Goal: Information Seeking & Learning: Learn about a topic

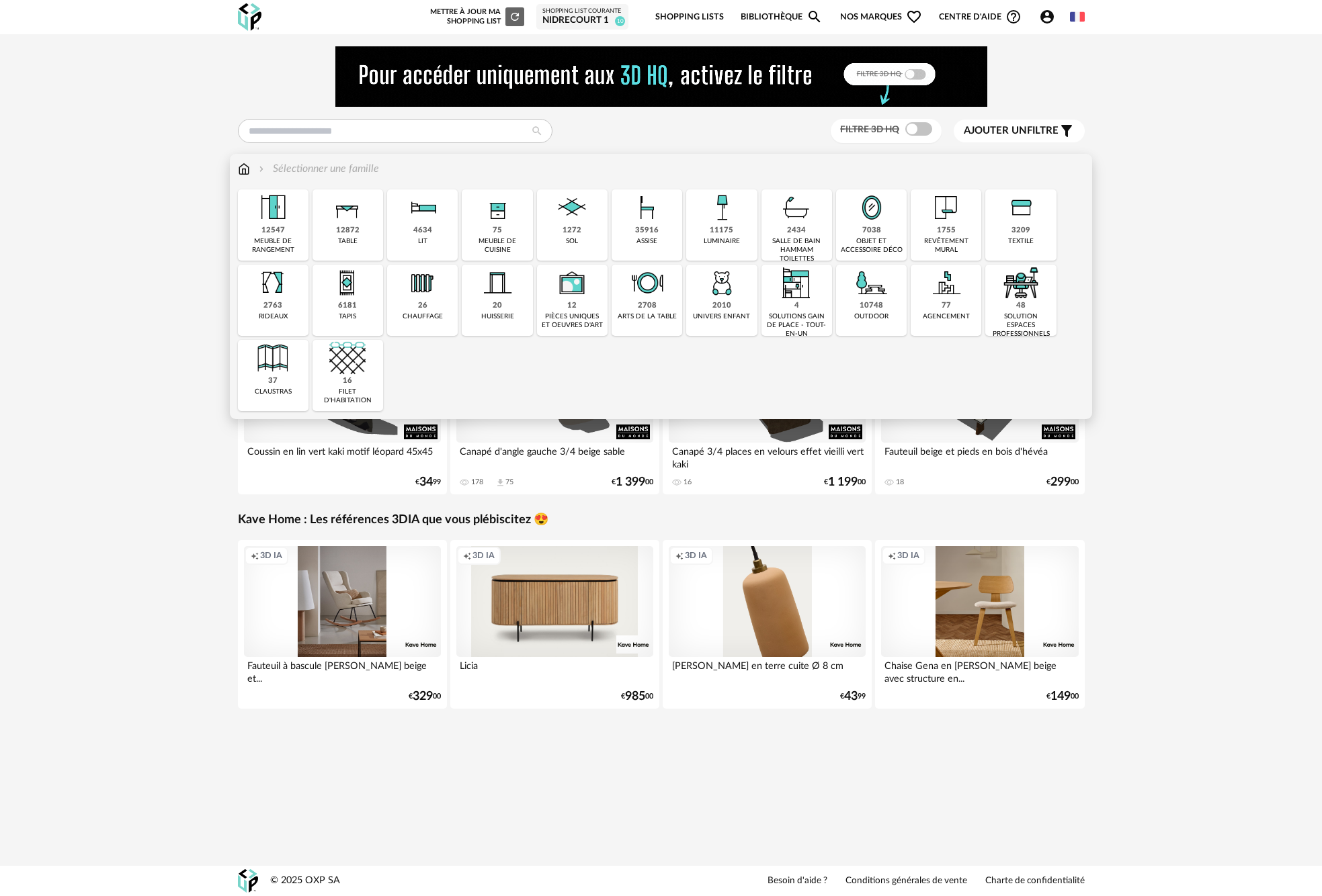
click at [723, 222] on img at bounding box center [721, 207] width 36 height 36
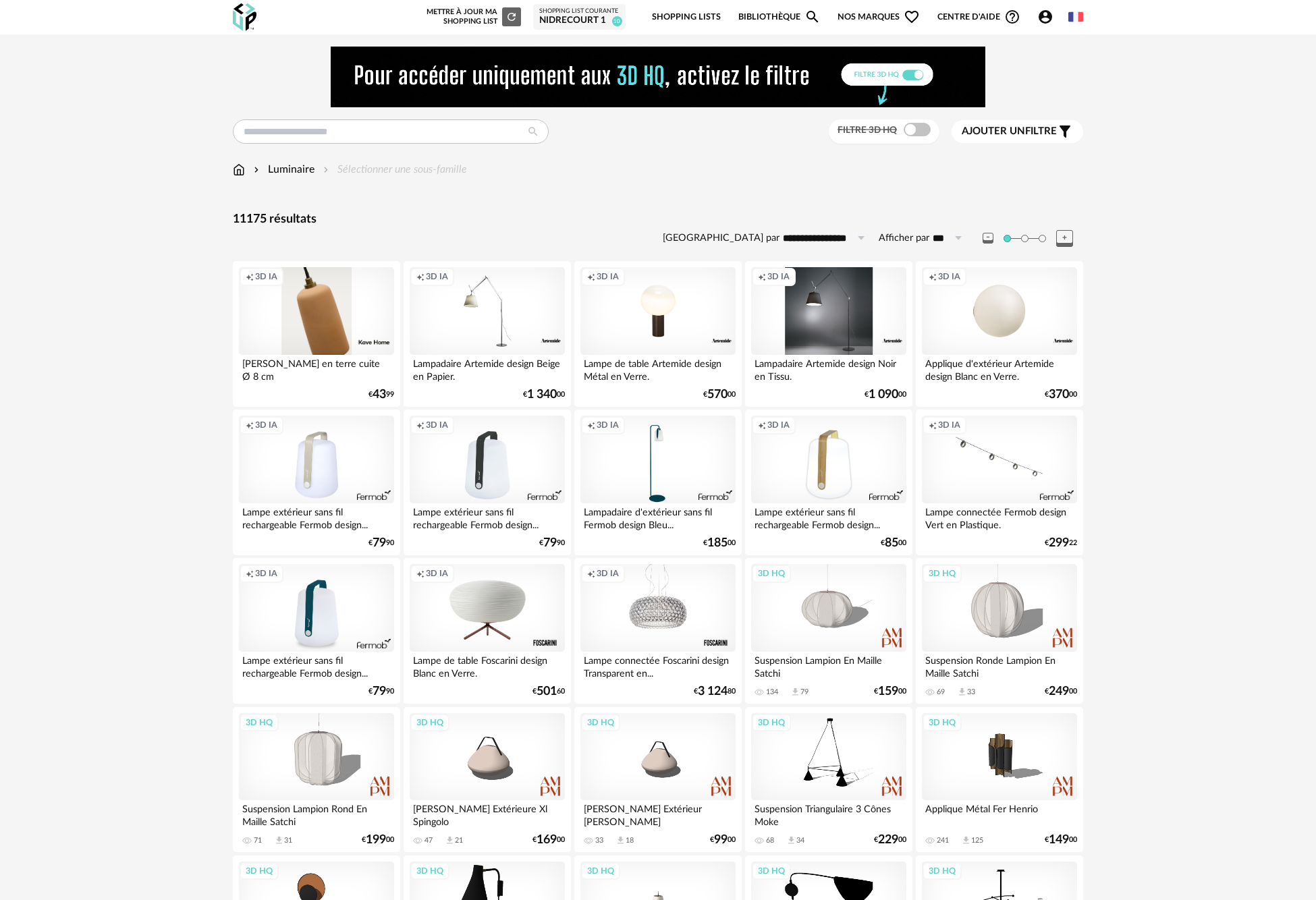
click at [1037, 137] on span "Ajouter un filtre" at bounding box center [1009, 131] width 95 height 13
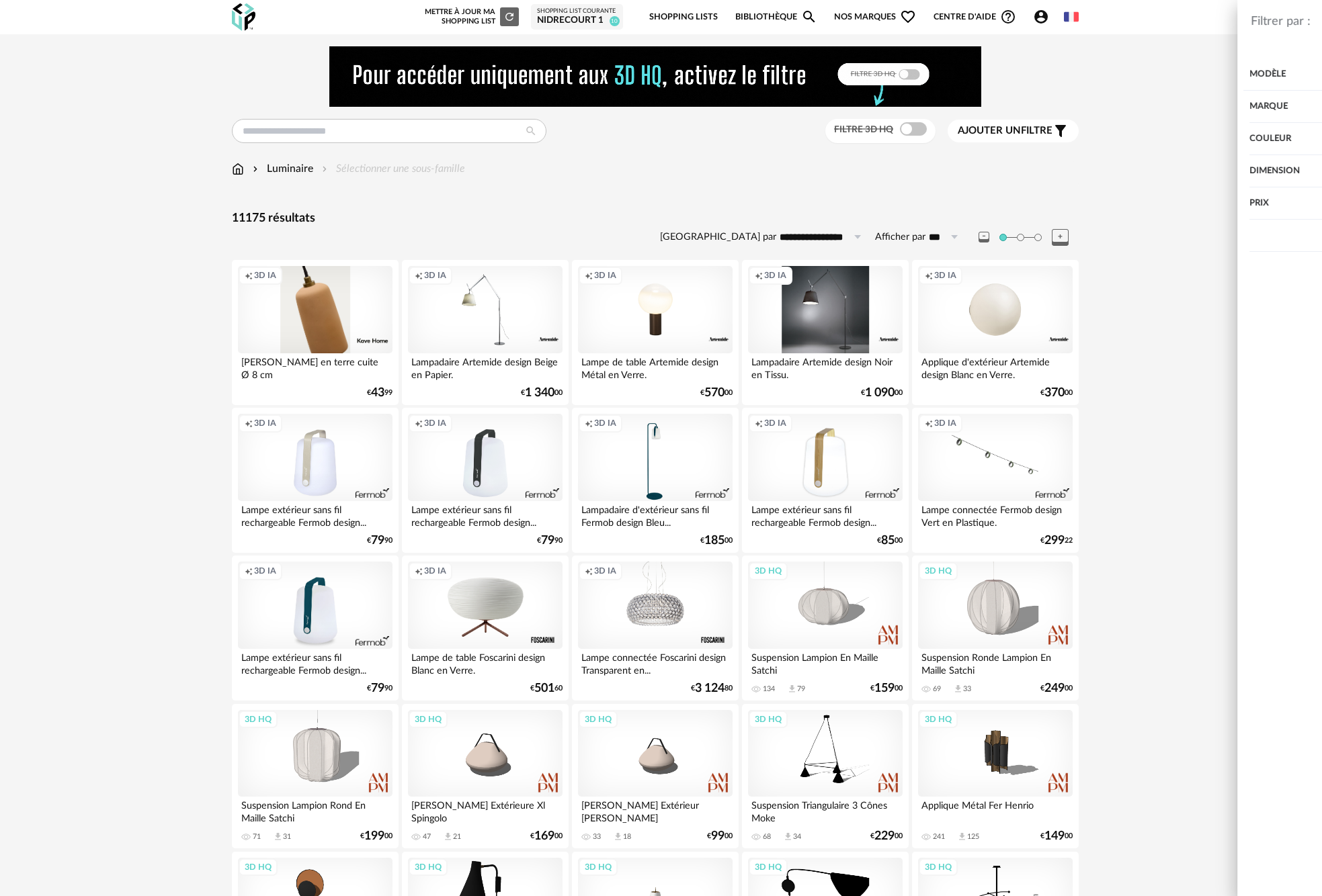
click at [1265, 103] on div "Marque" at bounding box center [1116, 107] width 358 height 32
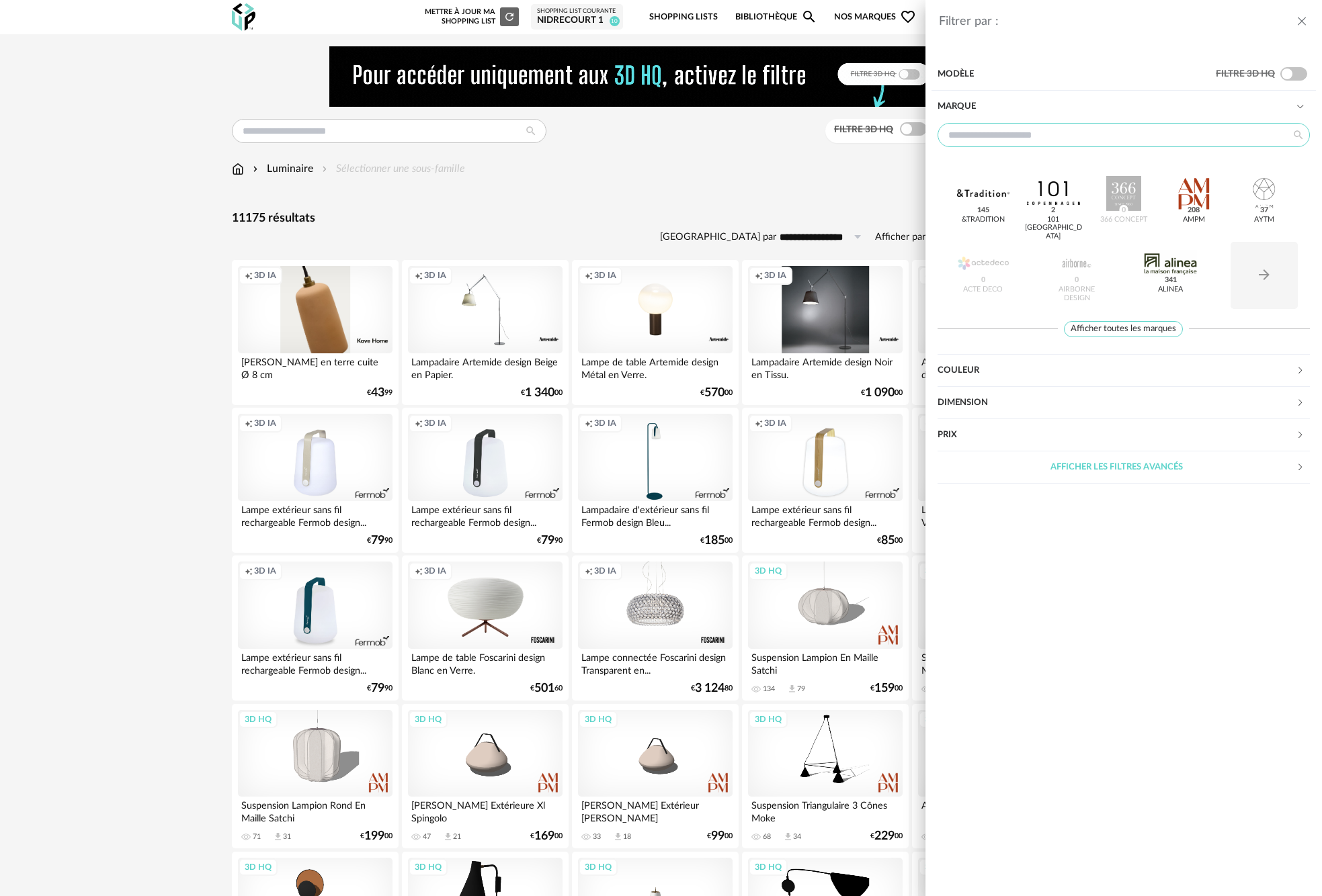
click at [1087, 139] on input "text" at bounding box center [1123, 134] width 372 height 24
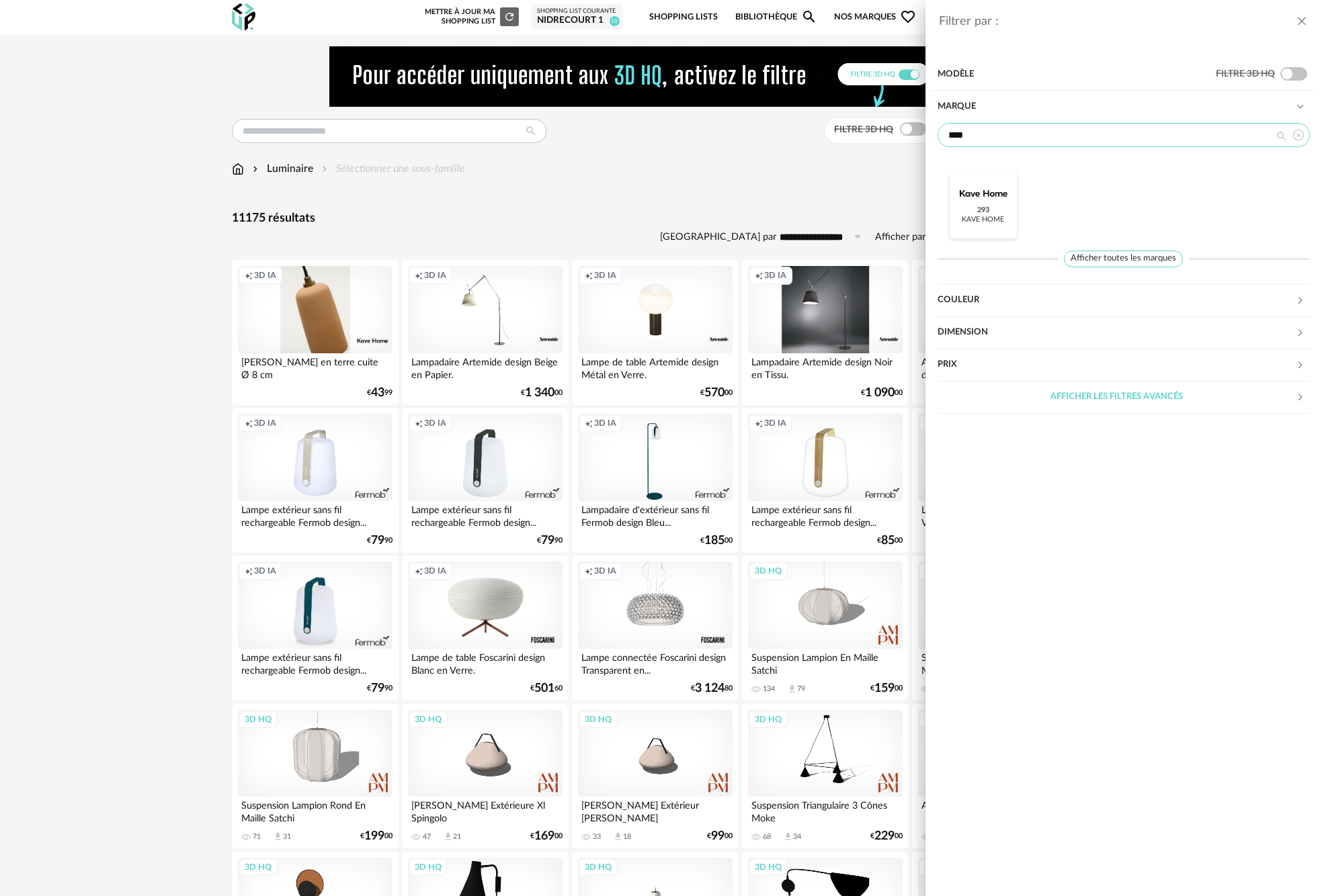
type input "****"
click at [976, 213] on span "293" at bounding box center [983, 210] width 17 height 11
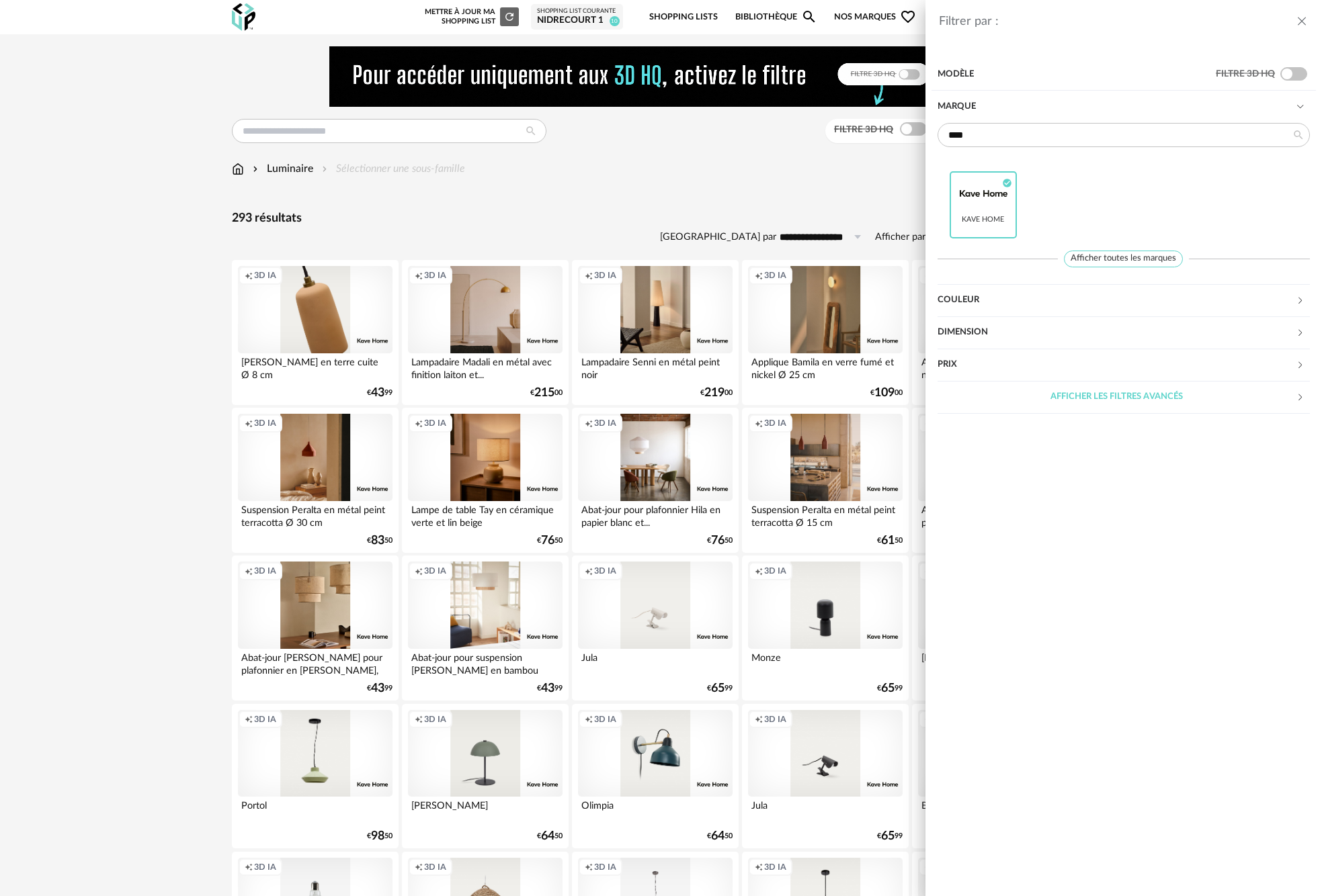
click at [784, 177] on div "Filtrer par : Modèle Filtre 3D HQ Marque **** Kave Home Check Circle icon Affic…" at bounding box center [661, 448] width 1322 height 896
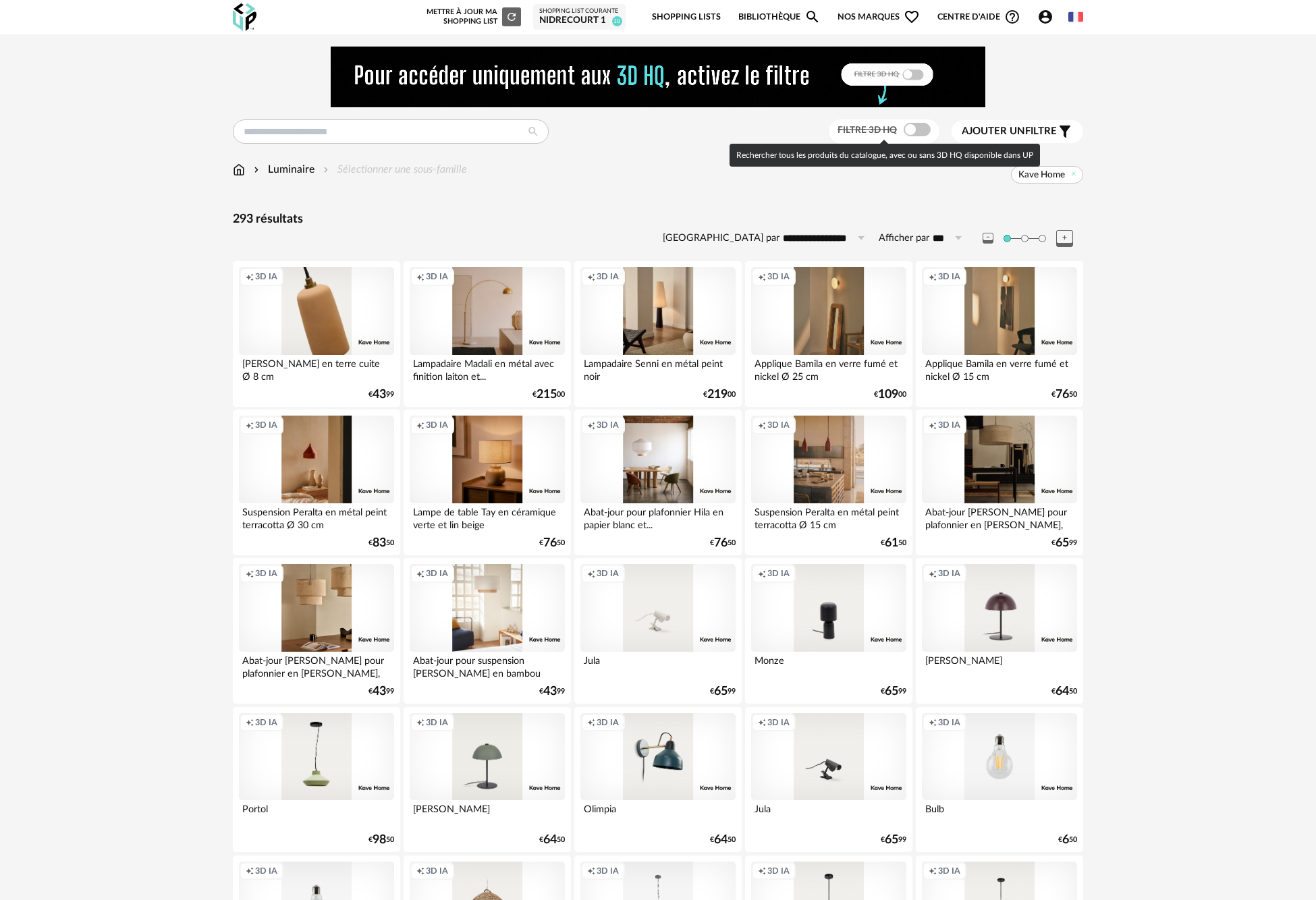
click at [906, 128] on span at bounding box center [917, 129] width 27 height 13
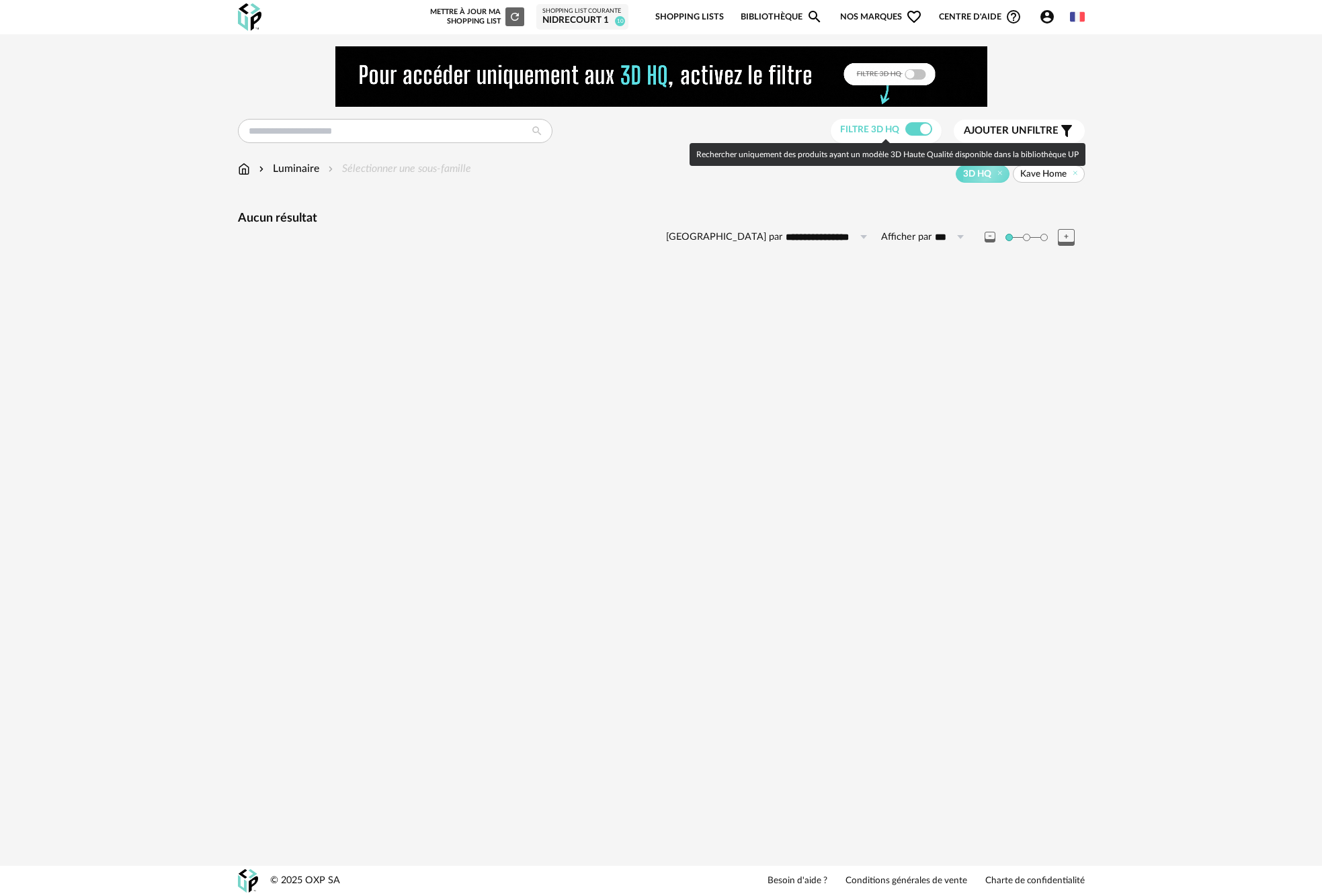
click at [917, 128] on span at bounding box center [919, 129] width 27 height 13
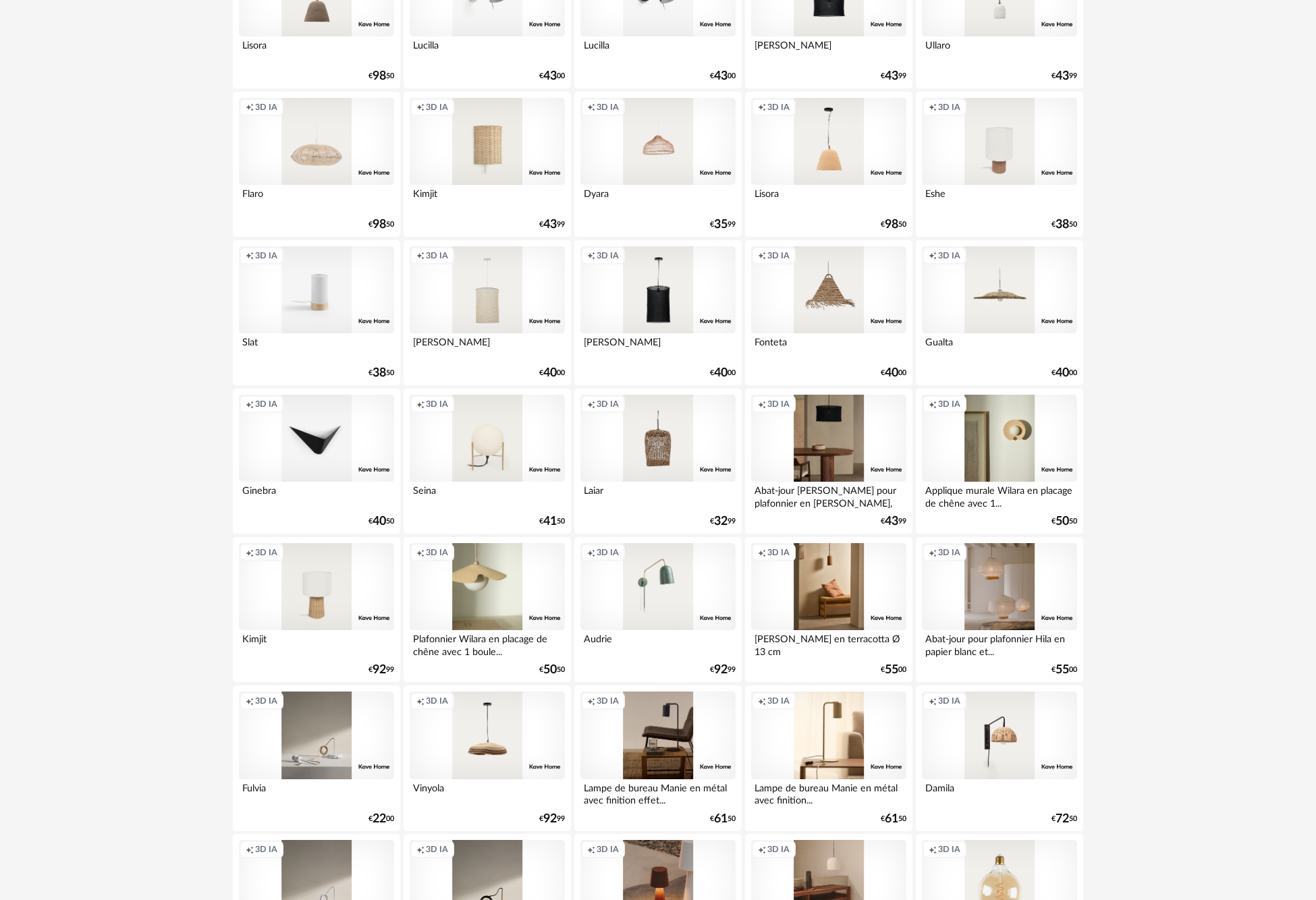
scroll to position [2419, 0]
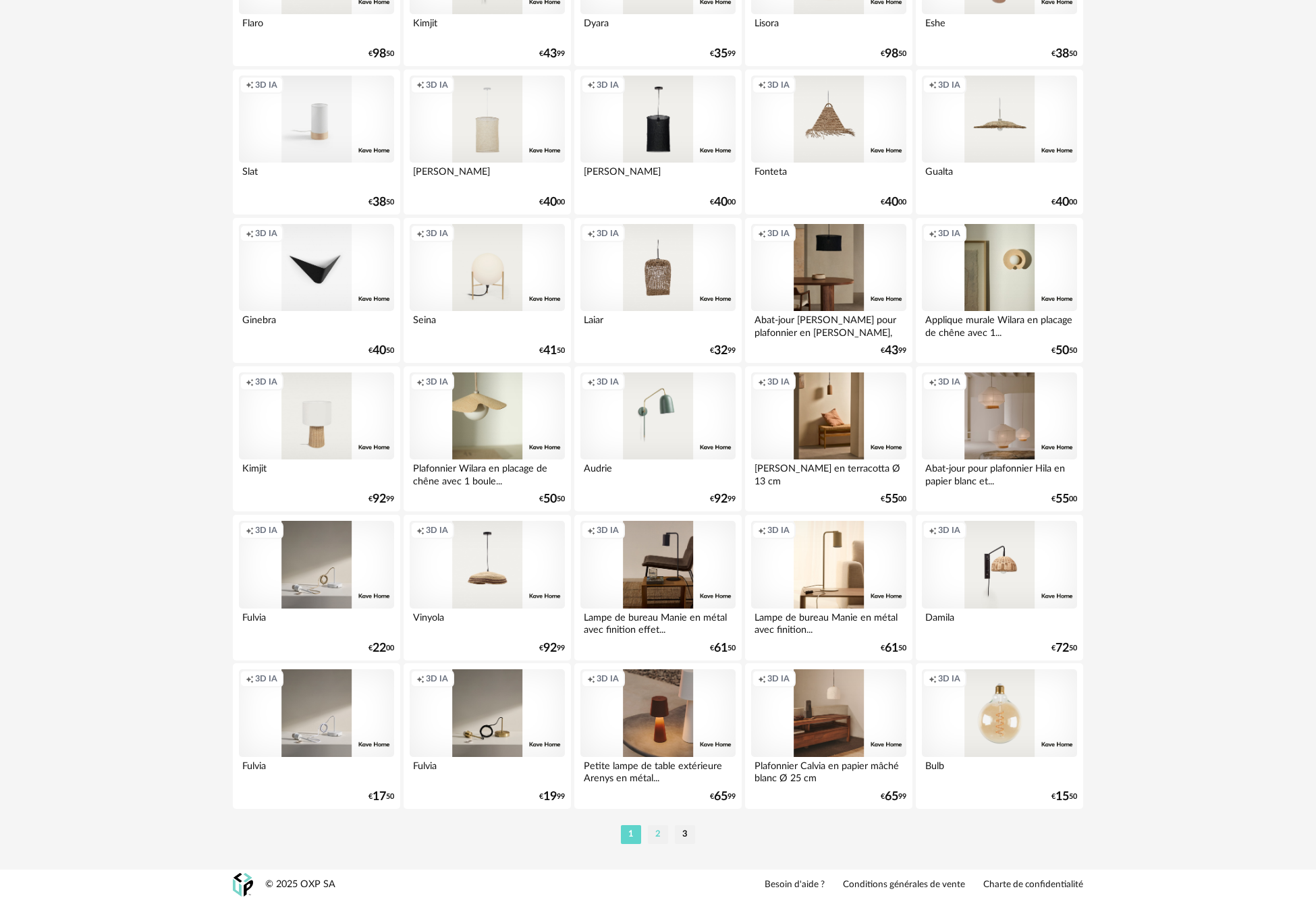
click at [660, 832] on li "2" at bounding box center [658, 834] width 21 height 19
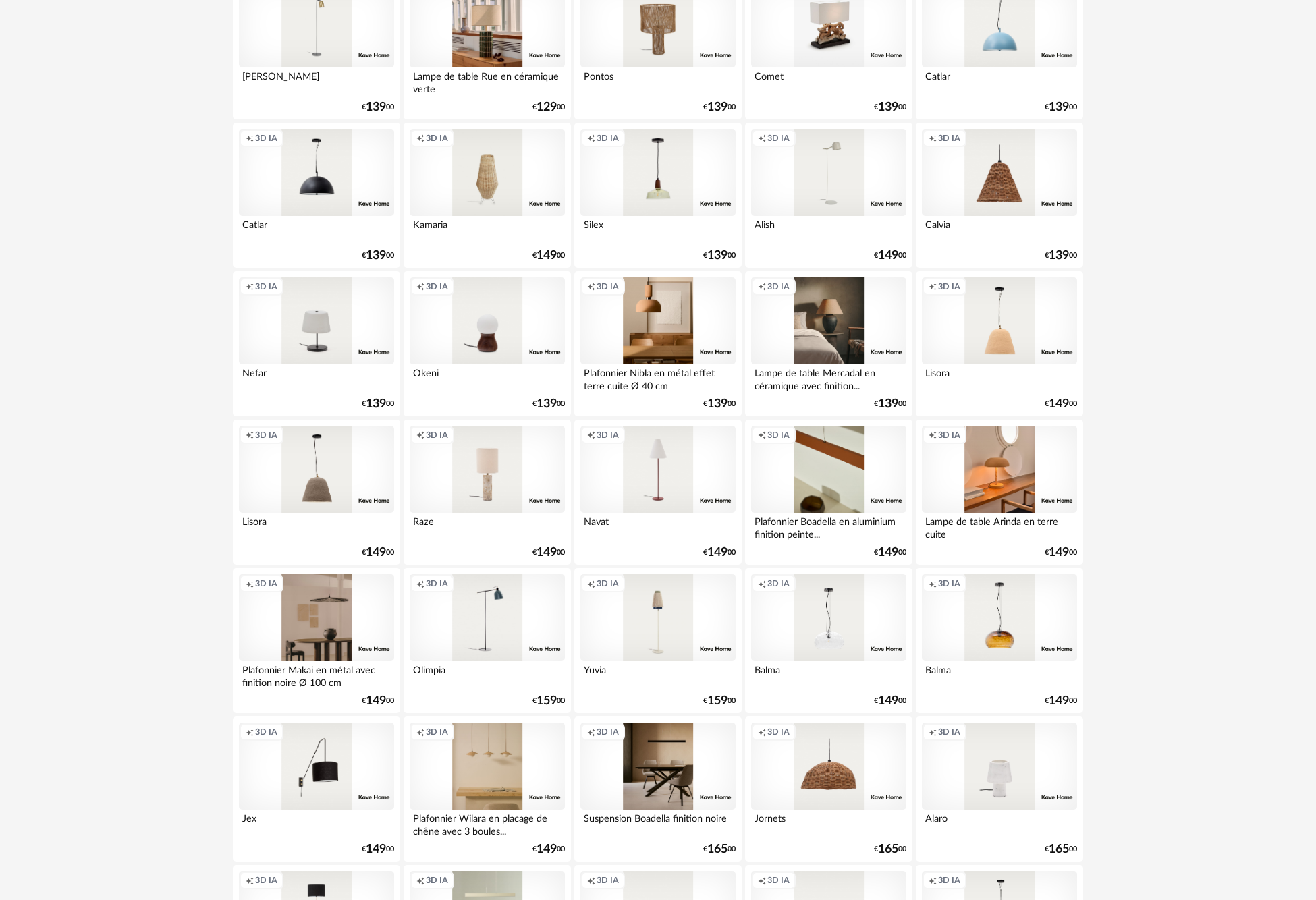
scroll to position [2419, 0]
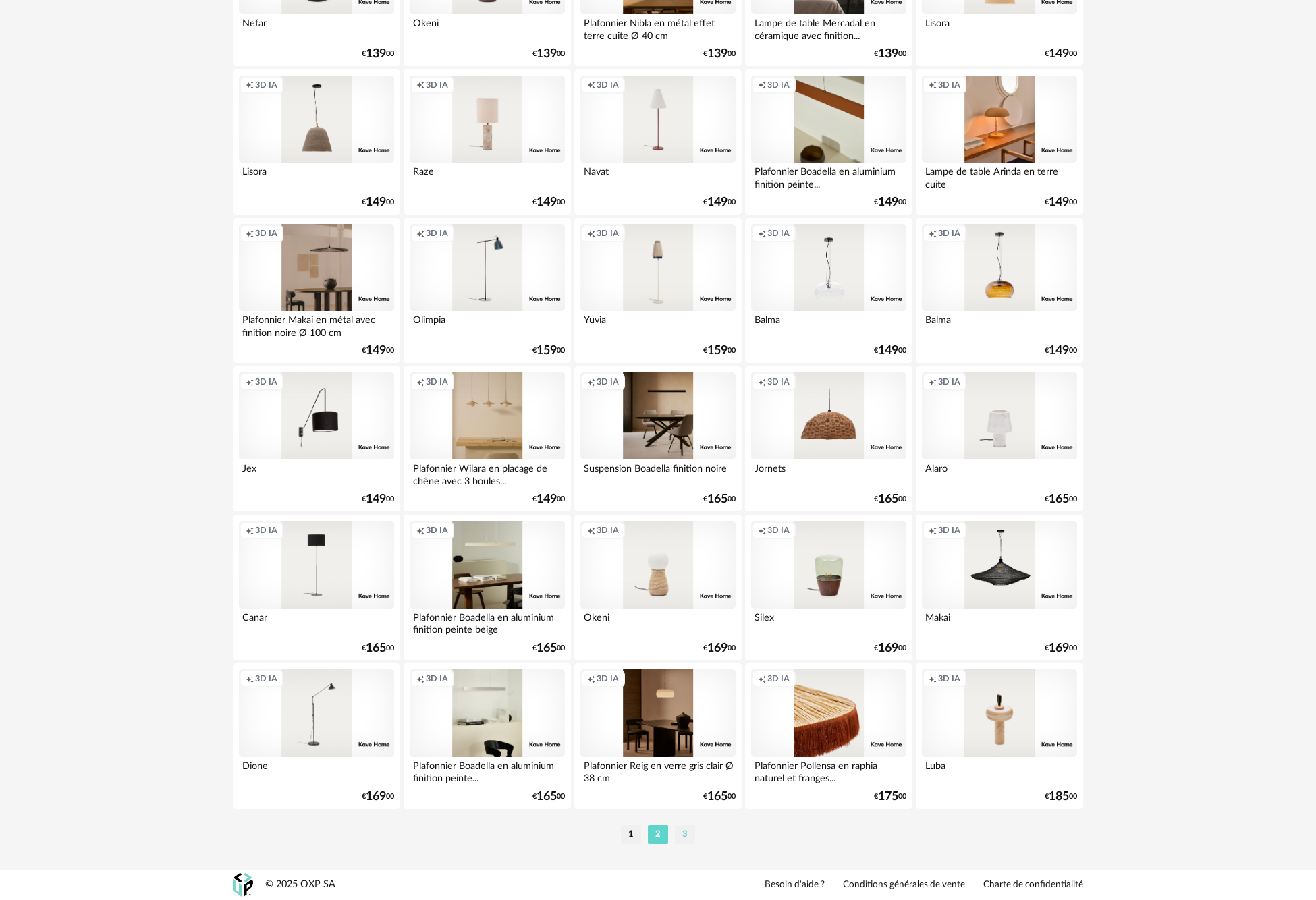
click at [685, 835] on li "3" at bounding box center [684, 834] width 21 height 19
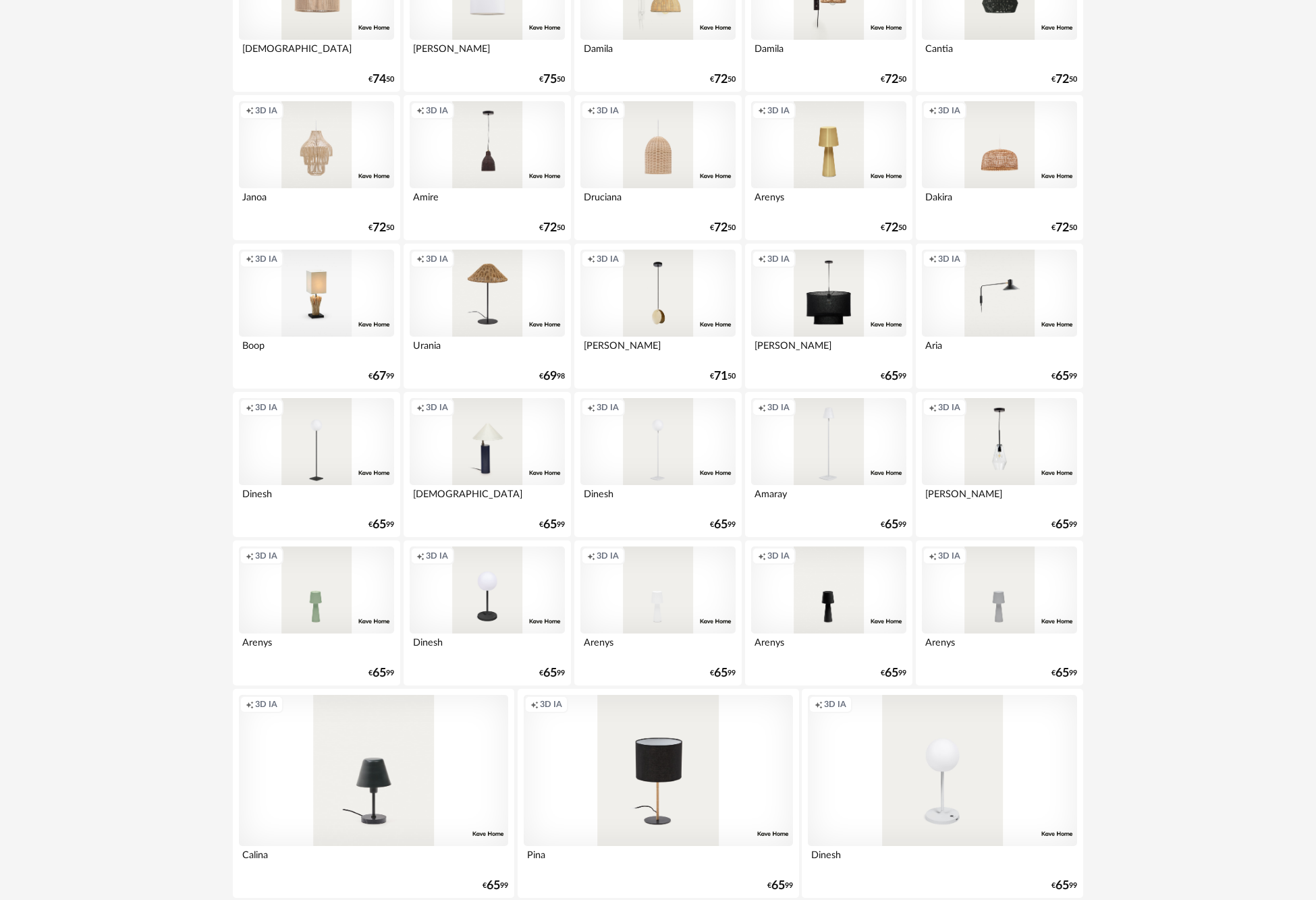
scroll to position [2335, 0]
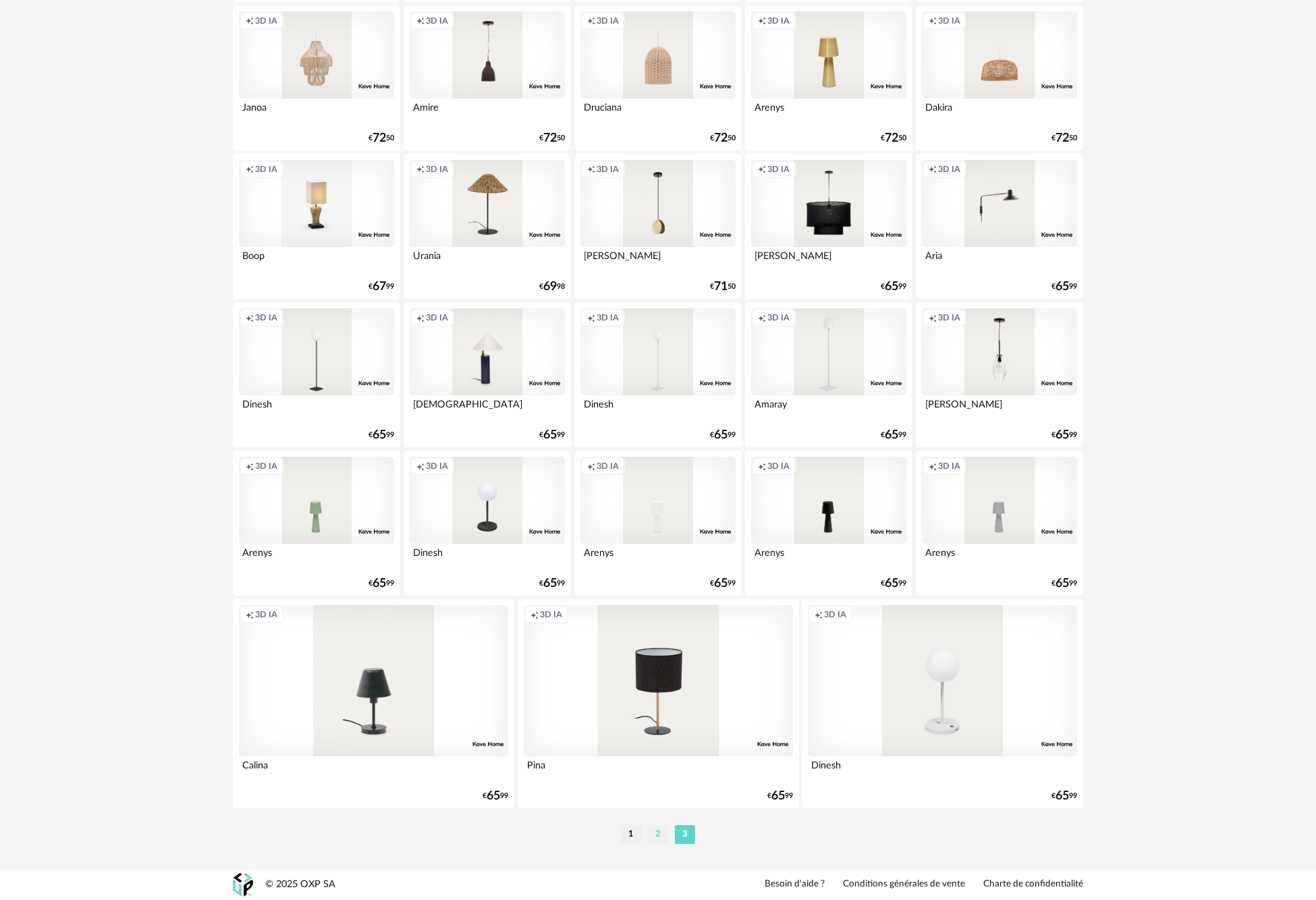
click at [661, 837] on li "2" at bounding box center [658, 834] width 21 height 19
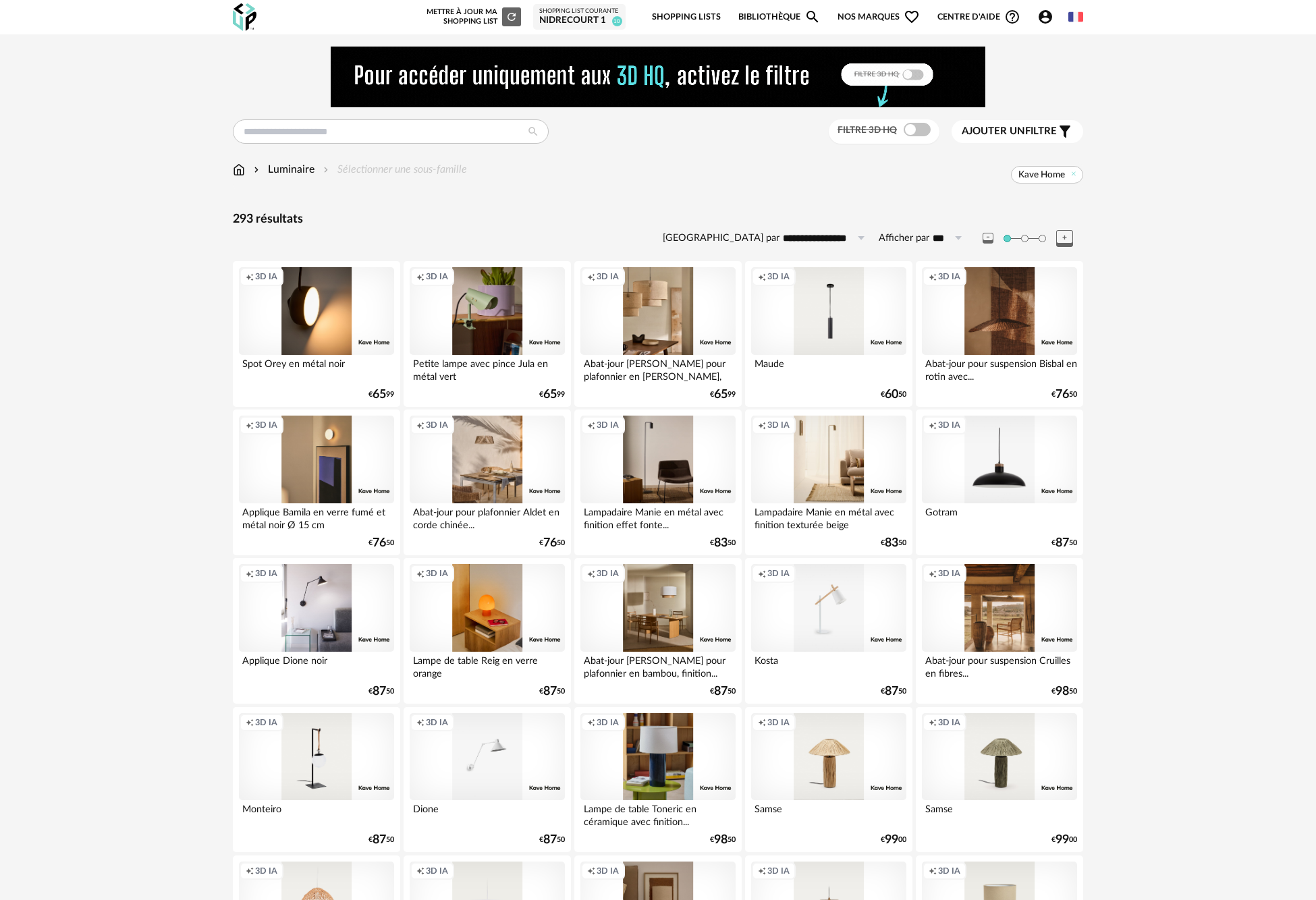
click at [1061, 233] on icon at bounding box center [1064, 238] width 17 height 17
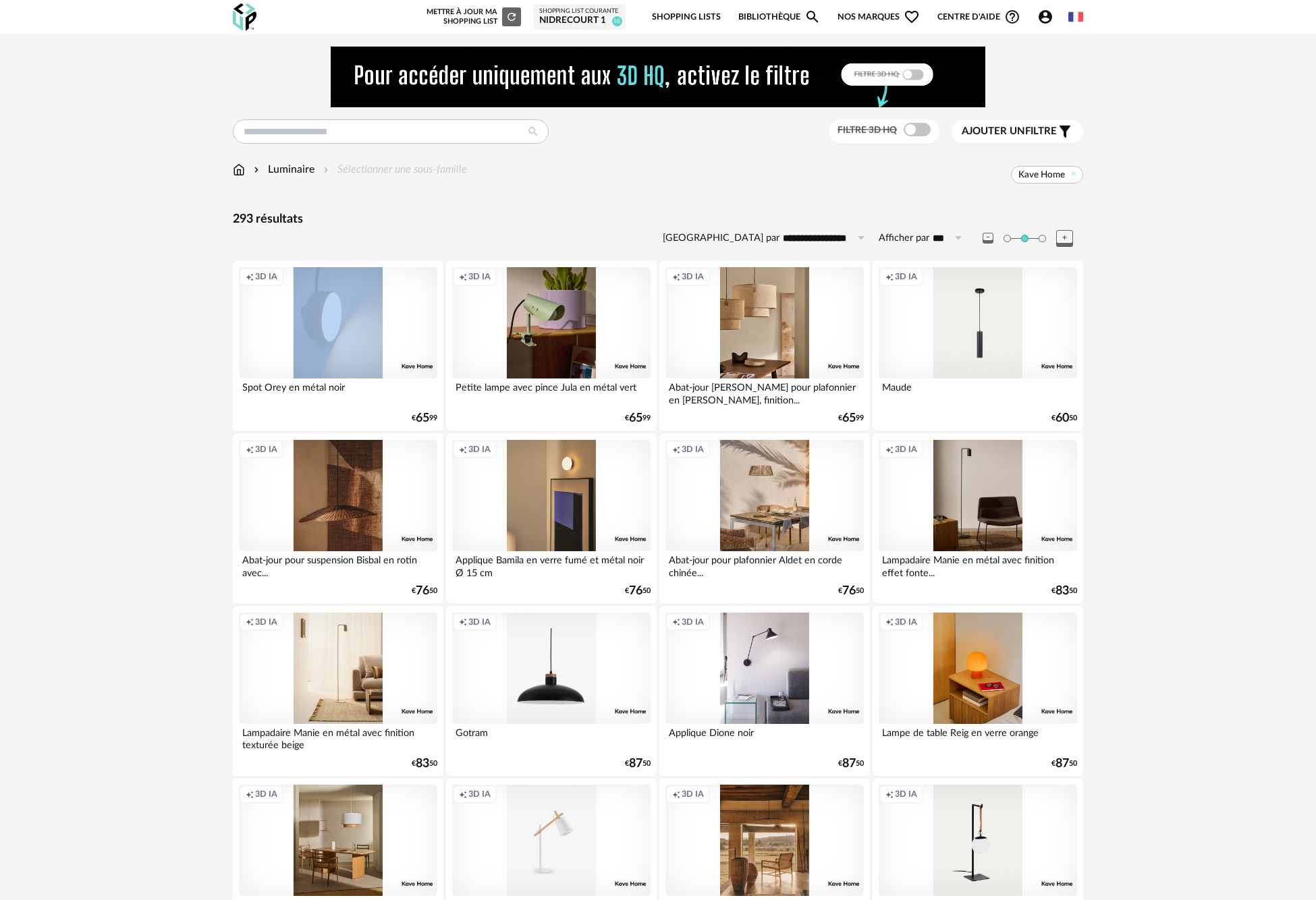
click at [1061, 233] on icon at bounding box center [1064, 238] width 17 height 17
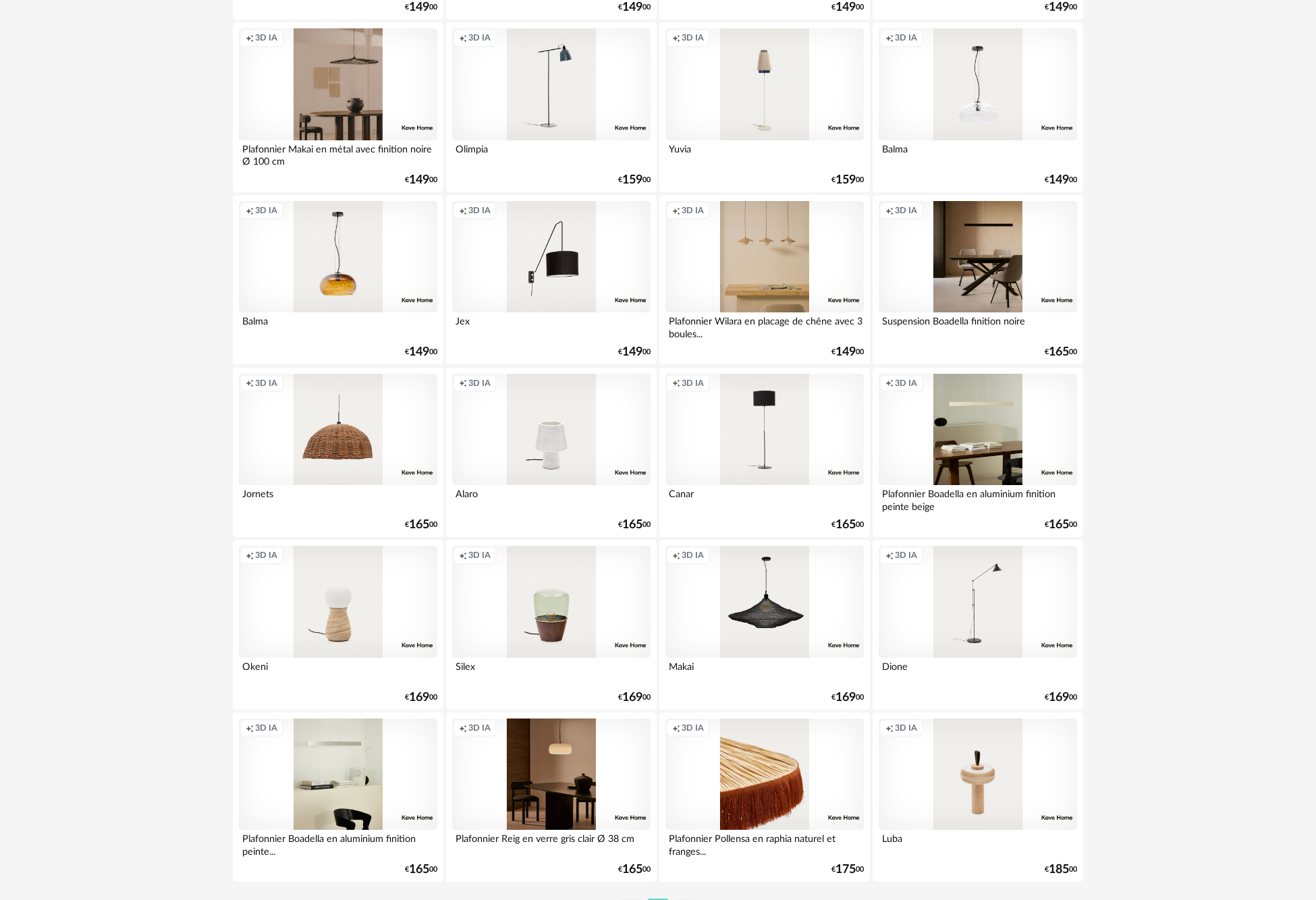
scroll to position [3761, 0]
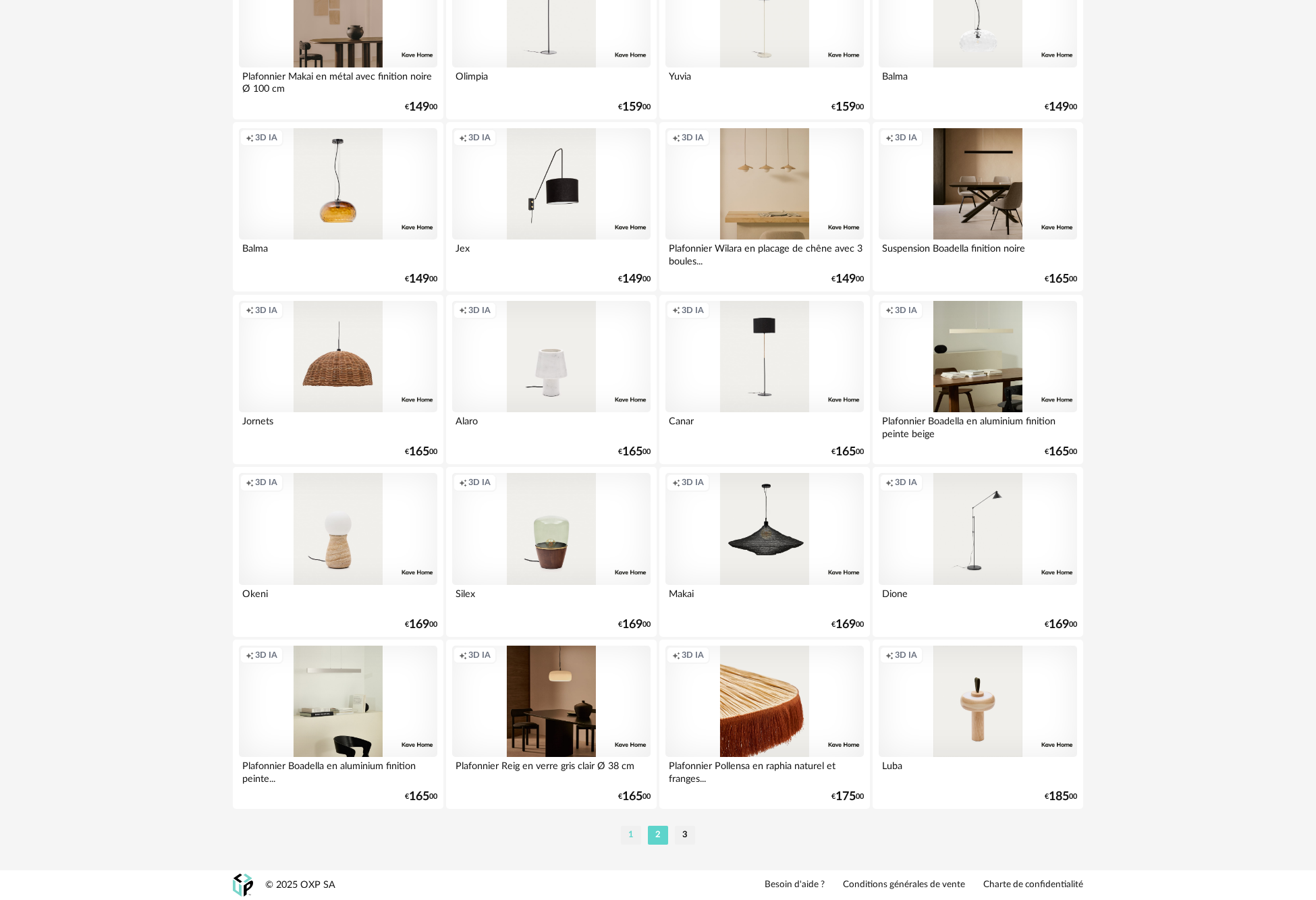
click at [630, 834] on li "1" at bounding box center [631, 835] width 21 height 19
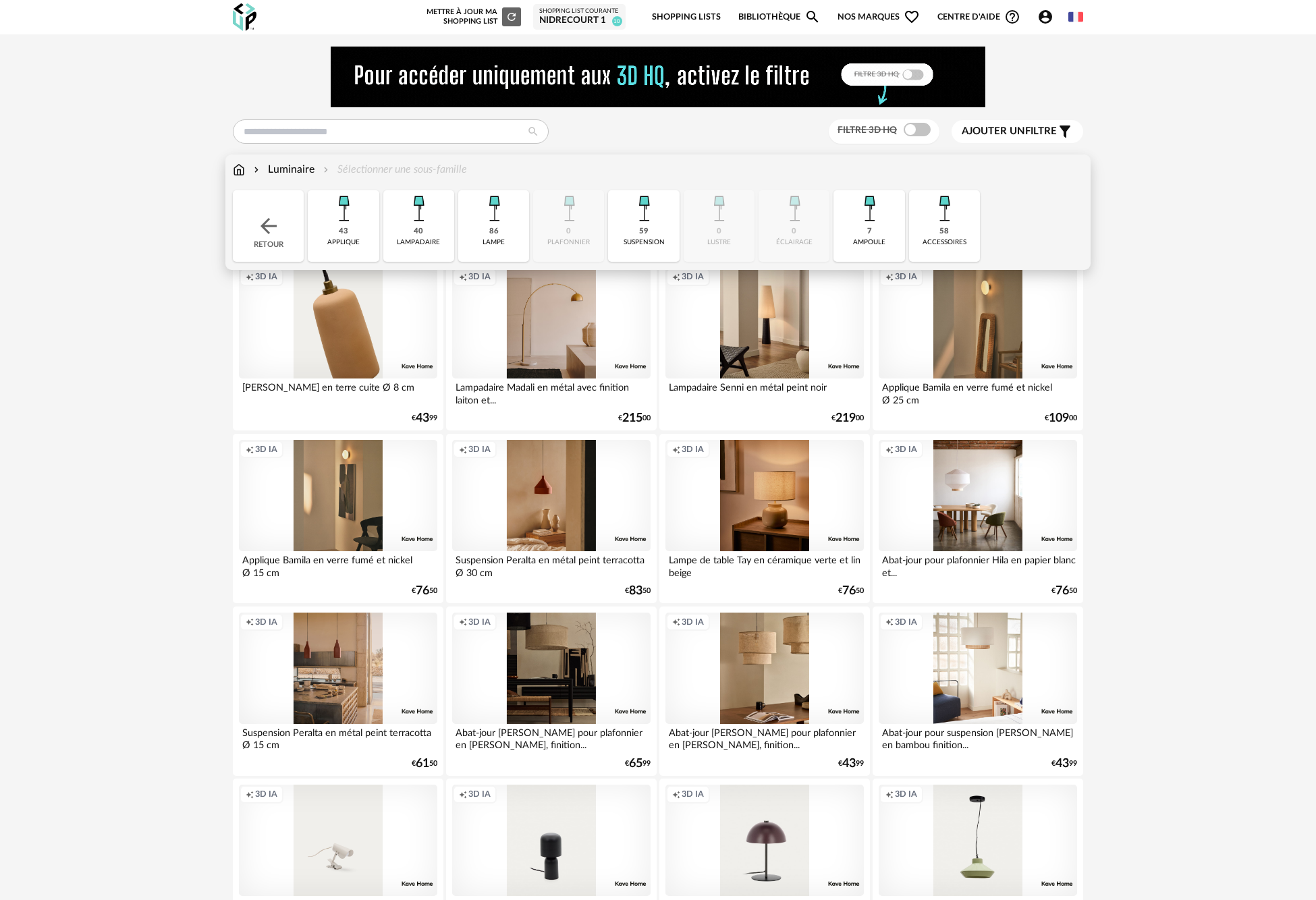
click at [641, 230] on div "59" at bounding box center [643, 231] width 10 height 10
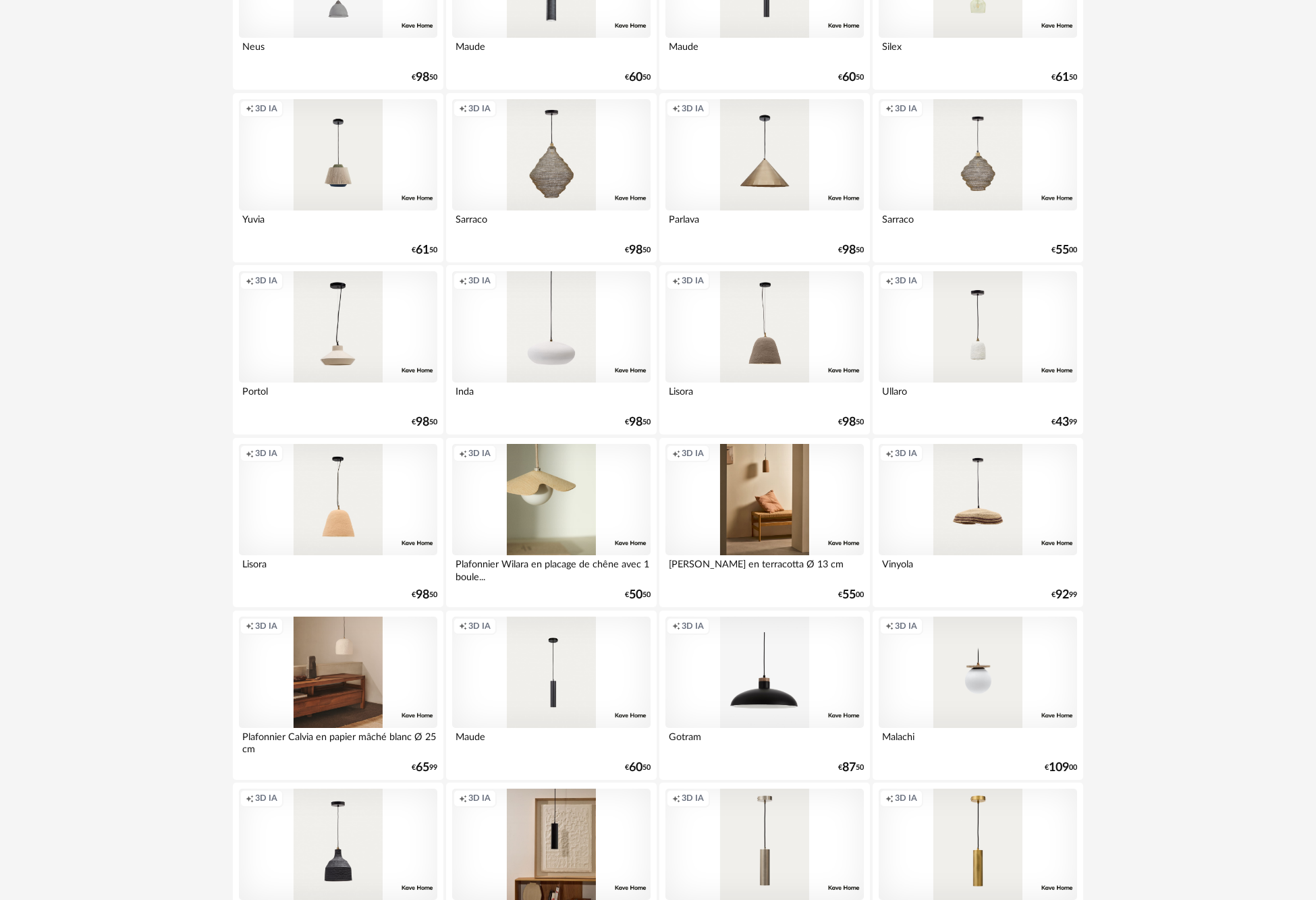
scroll to position [783, 0]
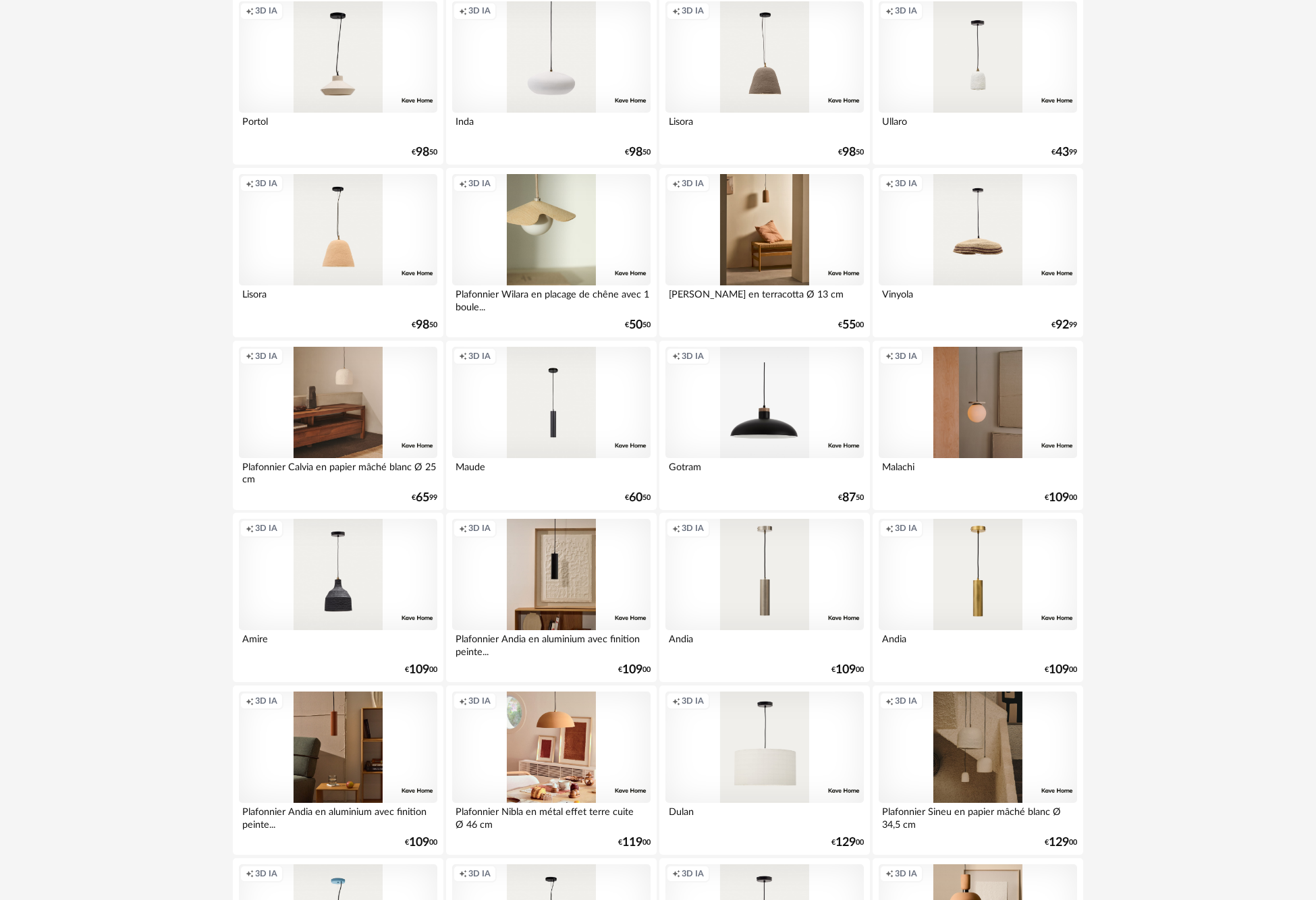
click at [969, 412] on div "Creation icon 3D IA" at bounding box center [978, 402] width 198 height 111
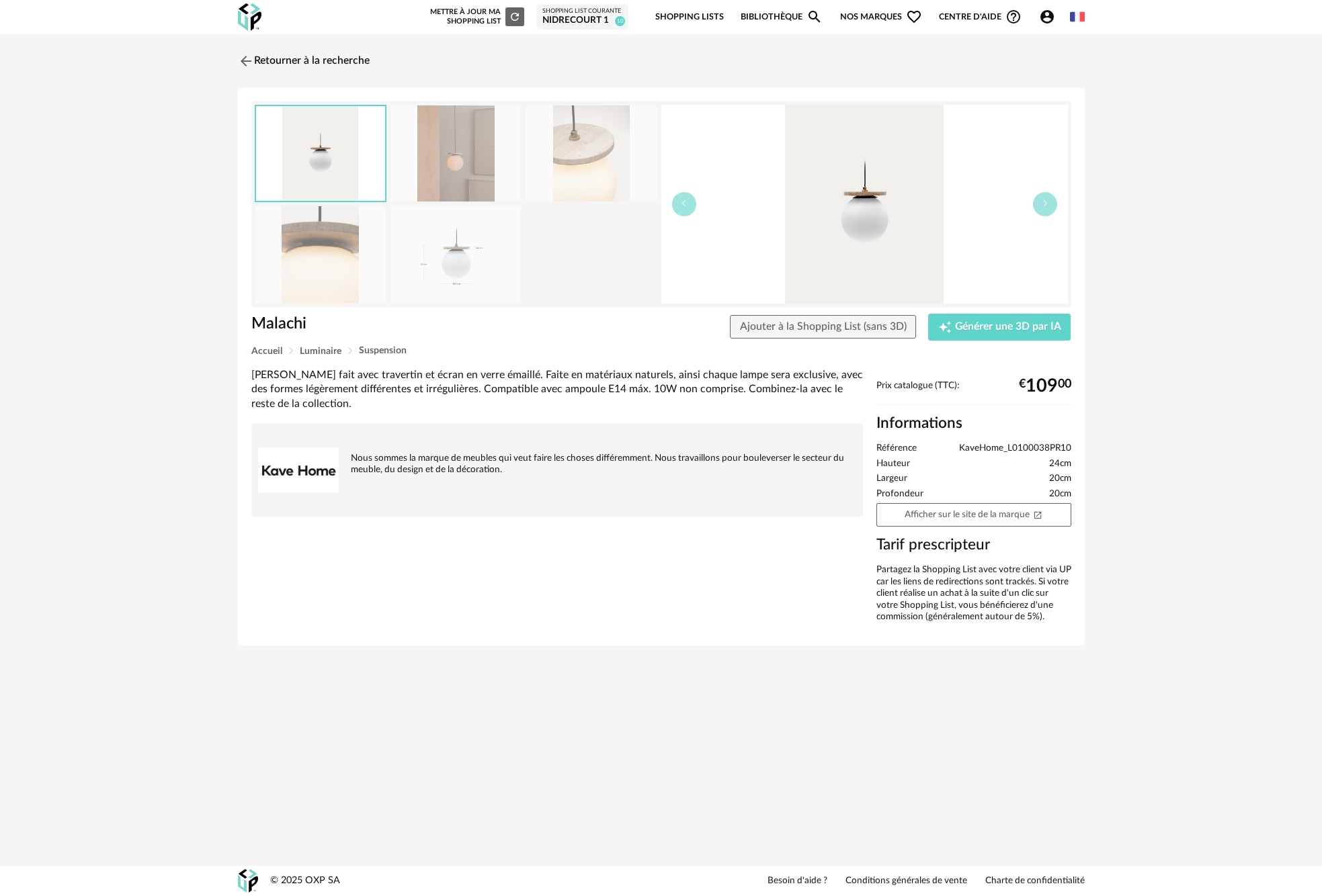
click at [441, 168] on img at bounding box center [455, 154] width 131 height 96
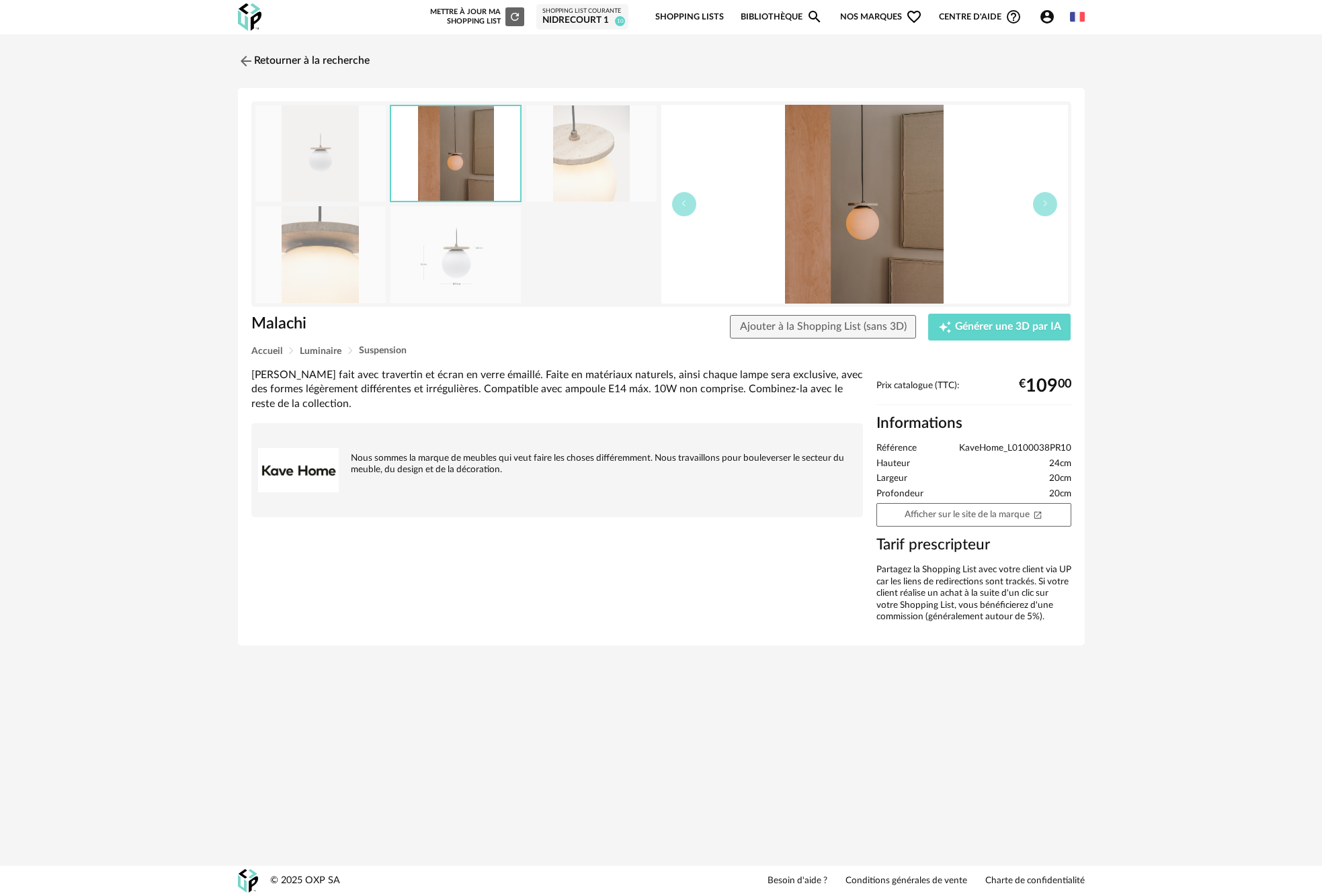
click at [572, 175] on img at bounding box center [591, 154] width 131 height 96
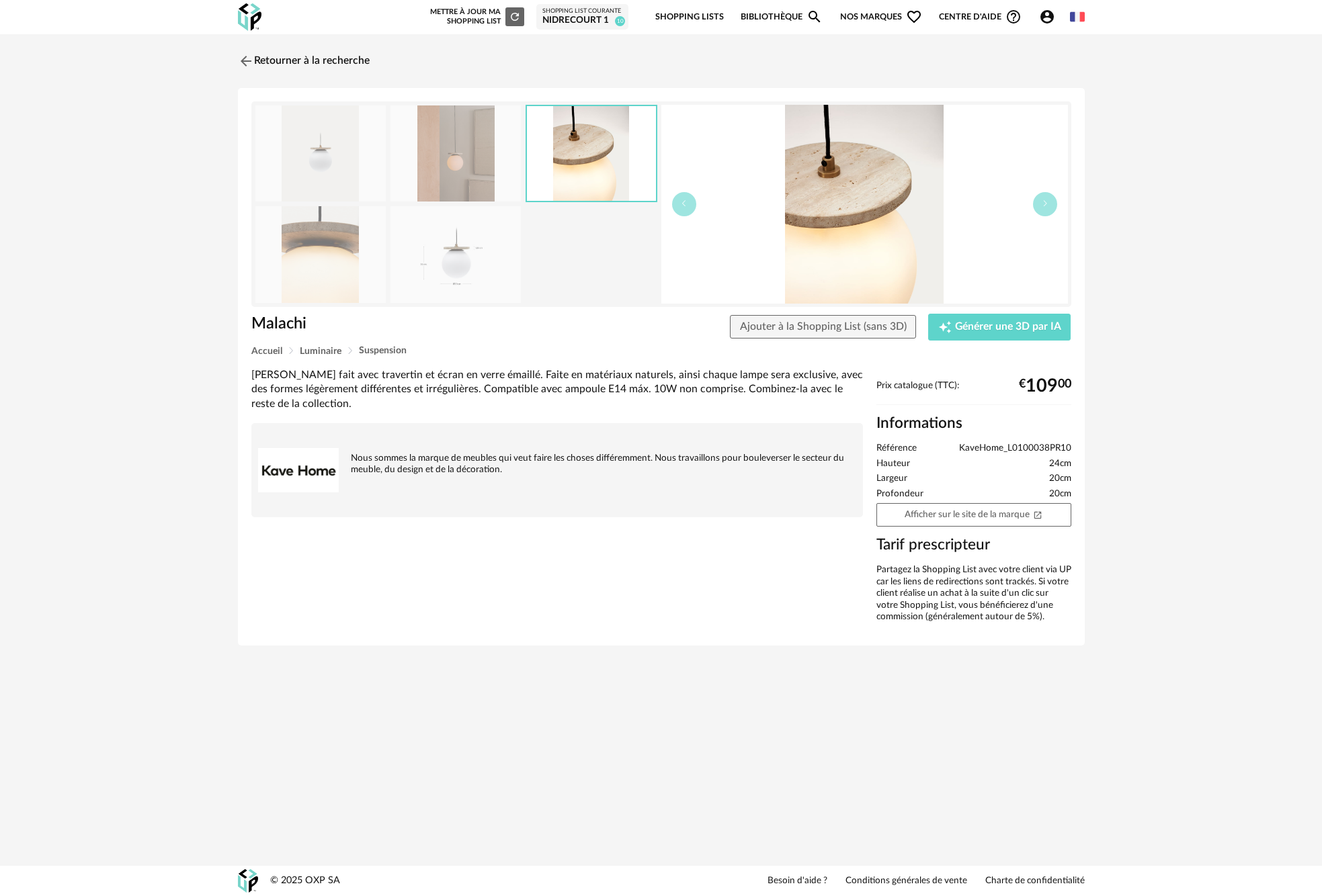
click at [344, 252] on img at bounding box center [320, 254] width 131 height 96
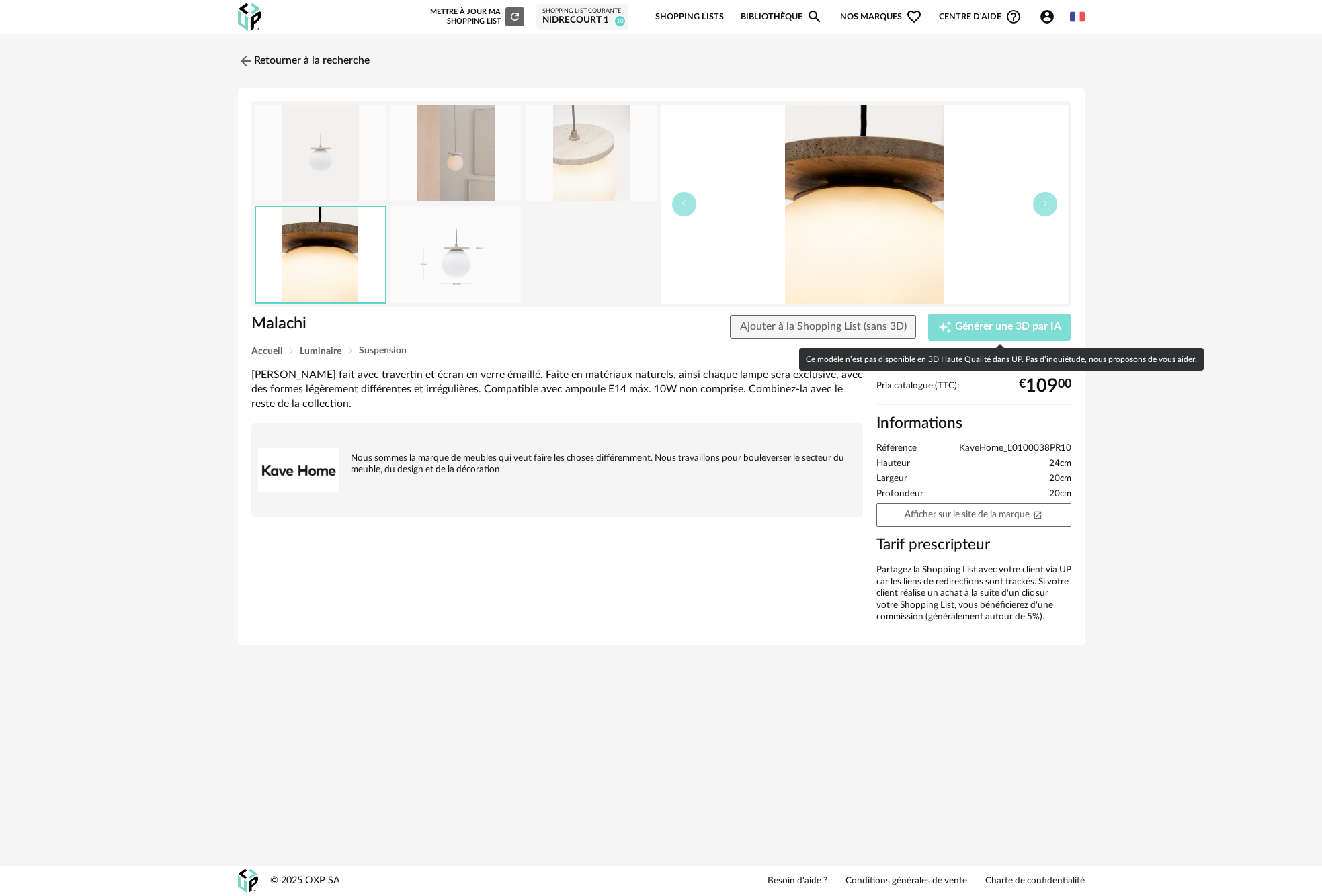
click at [989, 324] on span "Générer une 3D par IA" at bounding box center [1008, 327] width 107 height 11
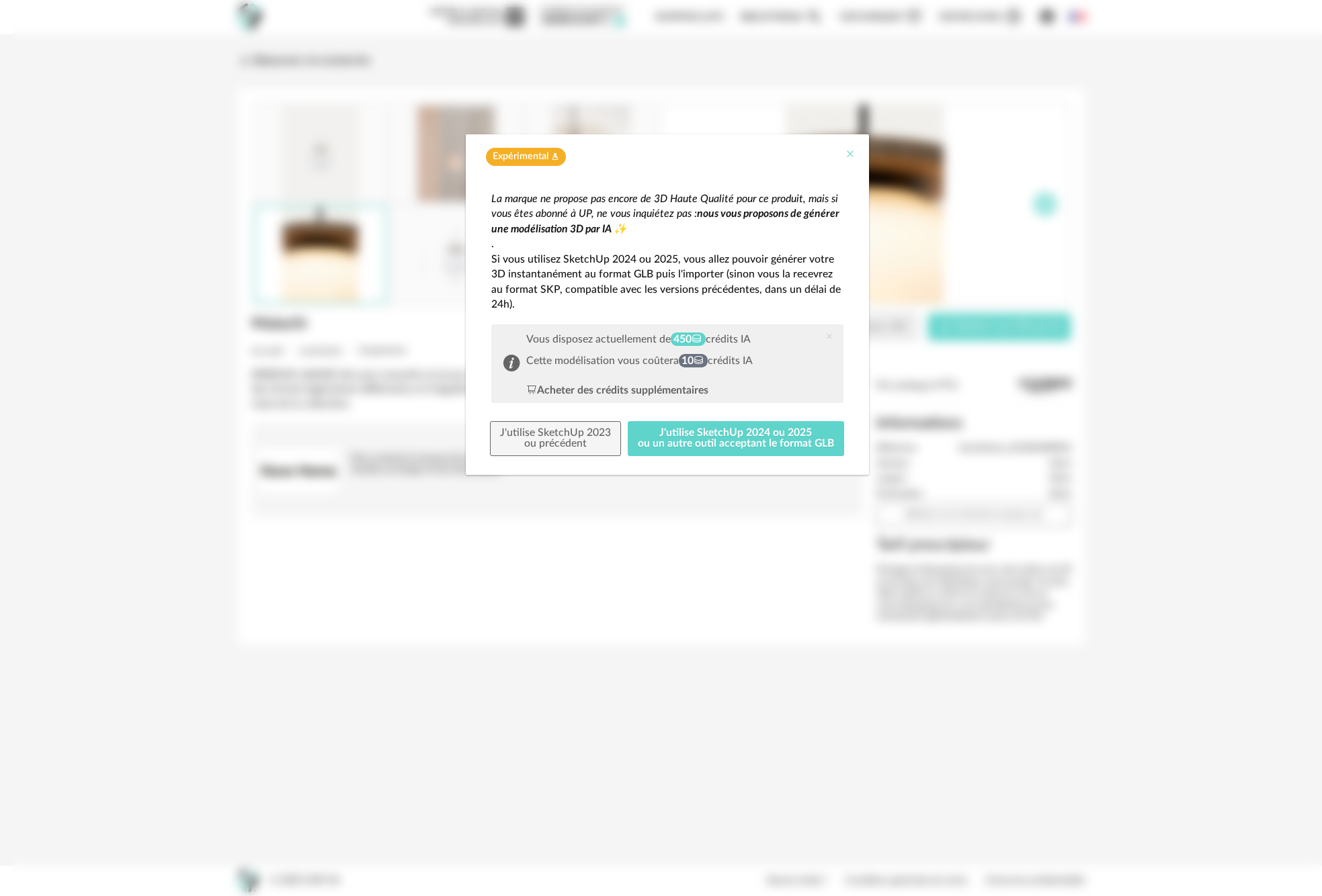
click at [847, 153] on icon "Close" at bounding box center [850, 154] width 11 height 11
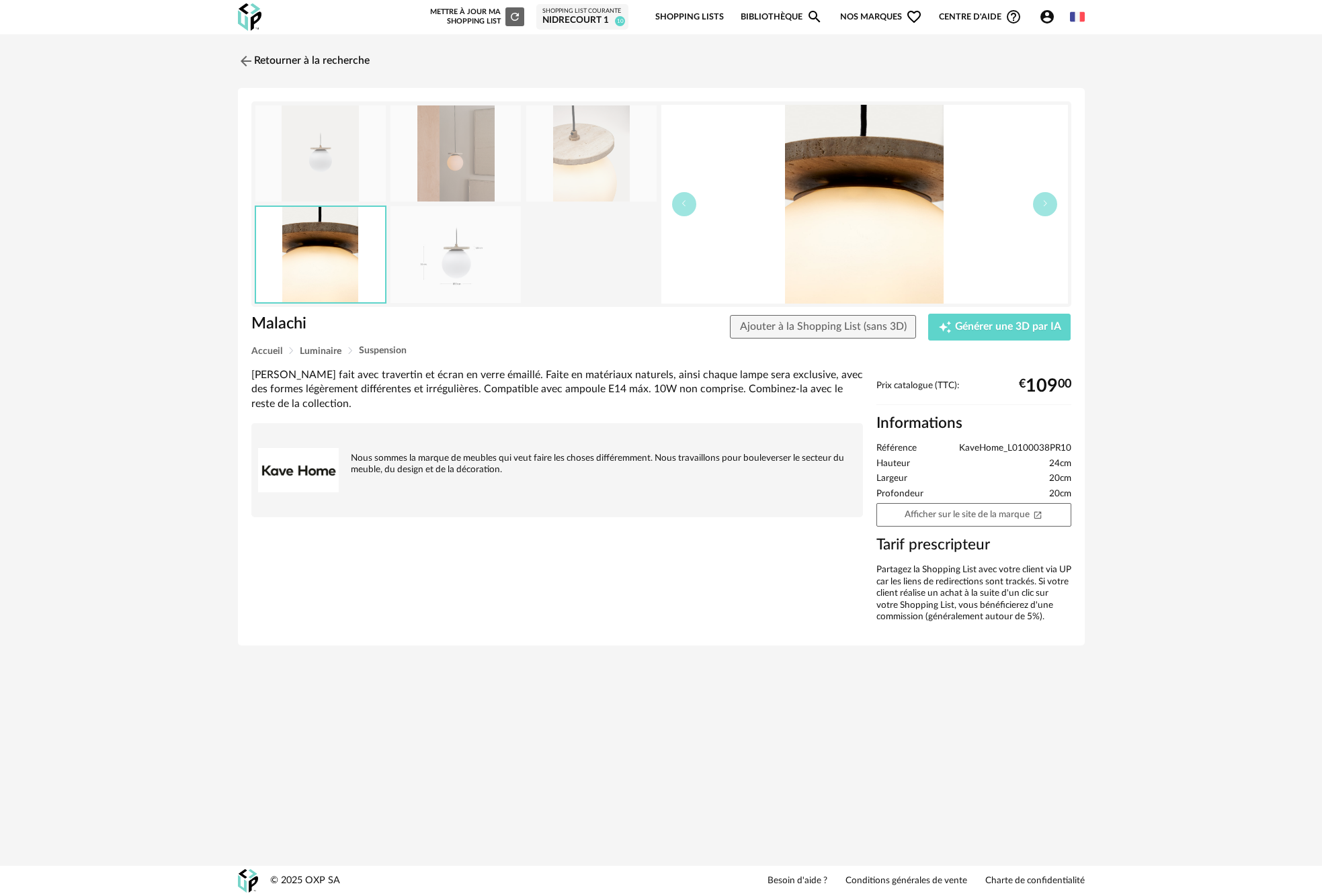
click at [1157, 242] on div "Retourner à la recherche Malachi Malachi Ajouter à la Shopping List (sans 3D) C…" at bounding box center [661, 353] width 1322 height 636
